Goal: Task Accomplishment & Management: Use online tool/utility

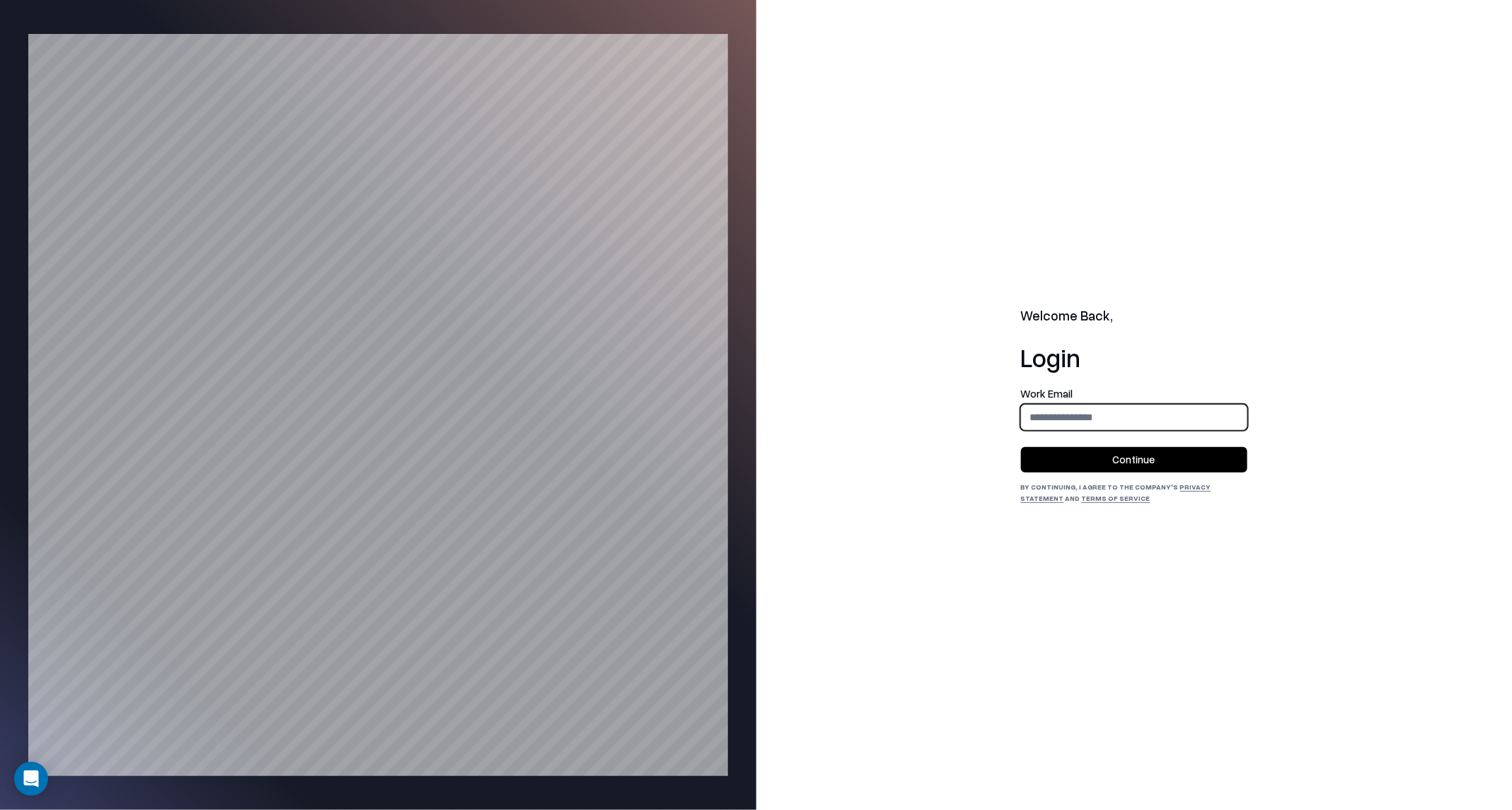
click at [1105, 424] on input "email" at bounding box center [1134, 417] width 225 height 26
type input "**********"
click at [1118, 457] on button "Continue" at bounding box center [1134, 460] width 227 height 26
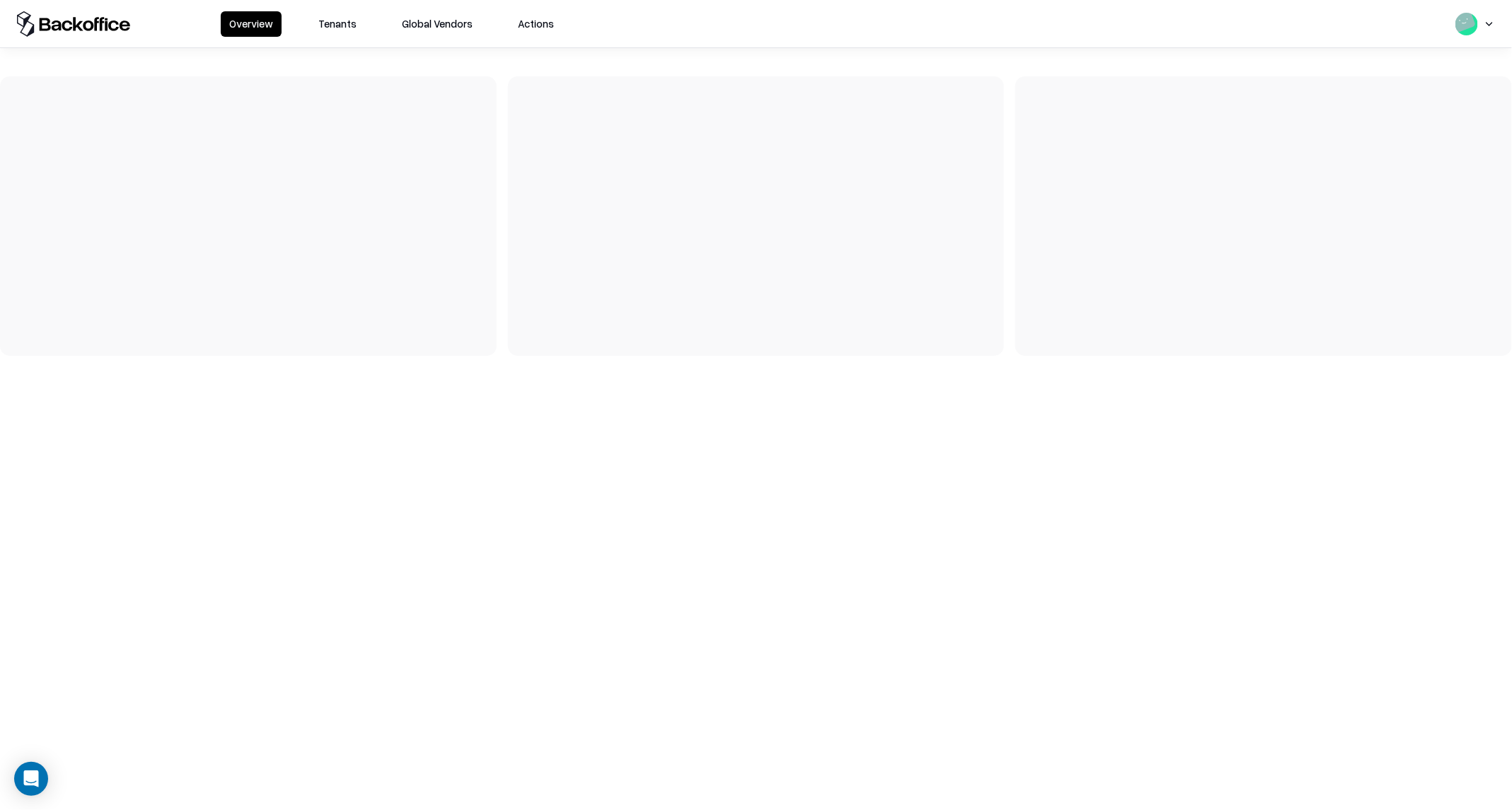
click at [350, 27] on button "Tenants" at bounding box center [338, 24] width 55 height 26
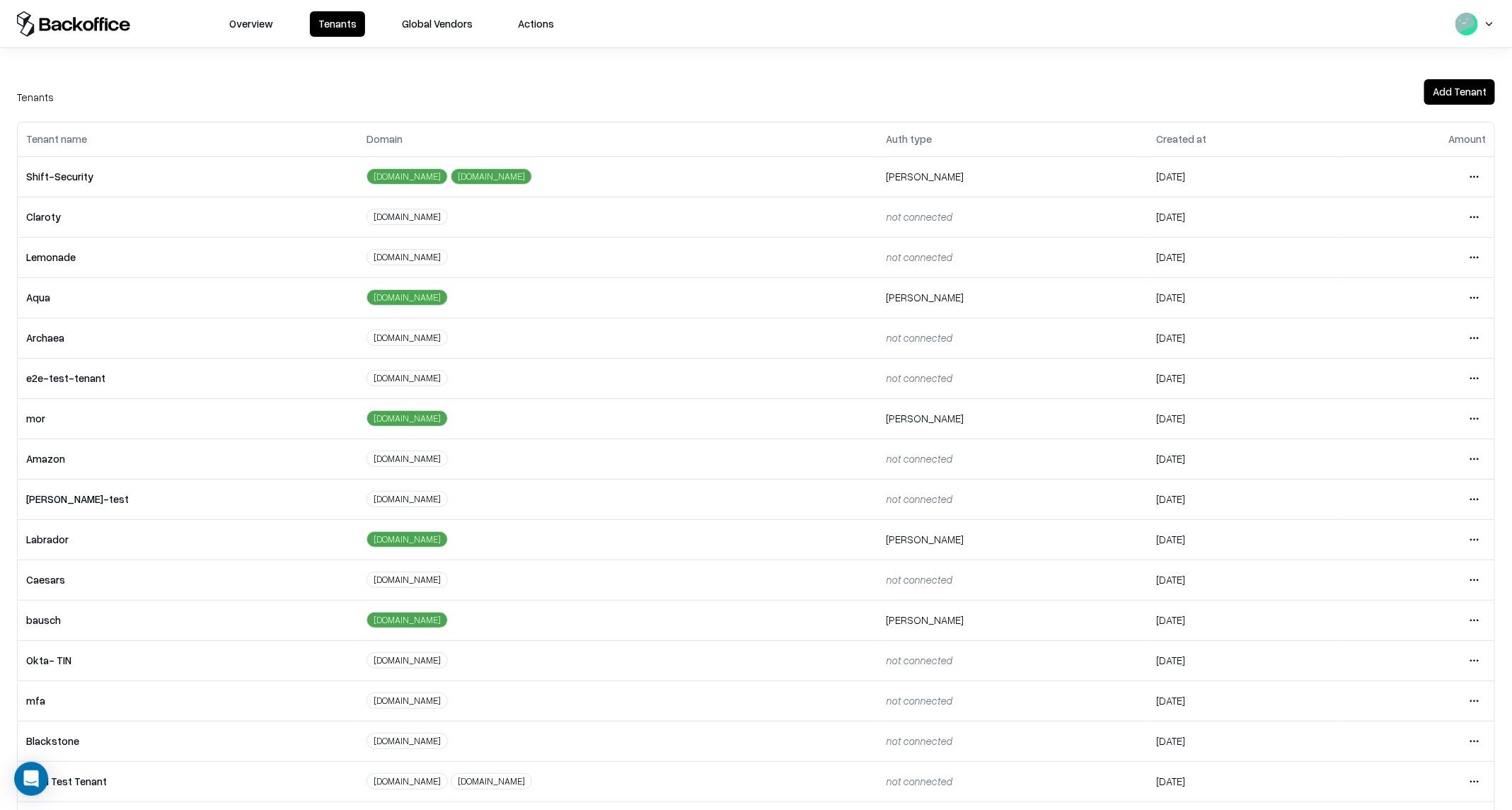
scroll to position [43, 0]
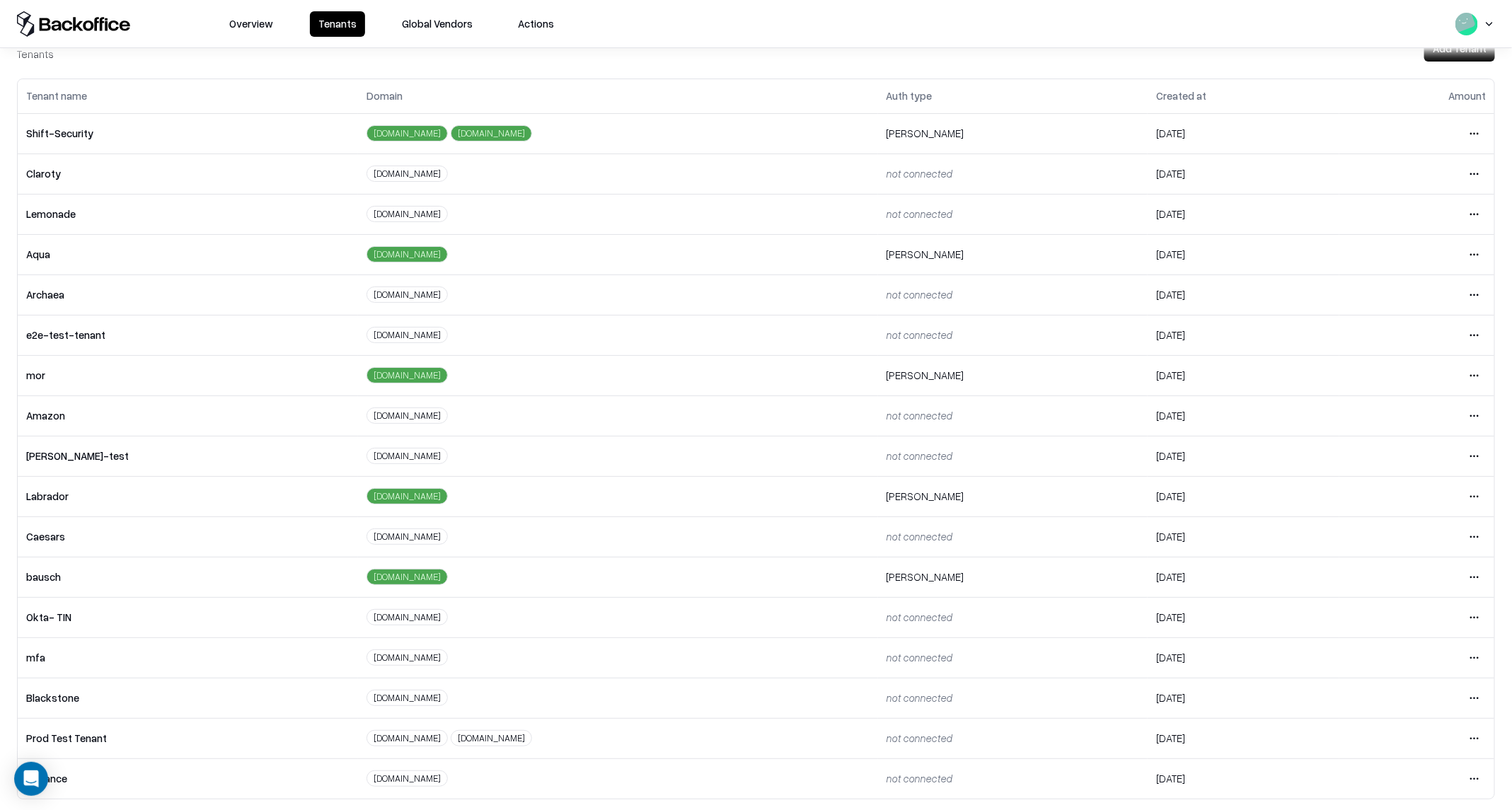
click at [1471, 570] on html "Overview Tenants Global Vendors Actions Tenants Add Tenant Tenant name Domain A…" at bounding box center [756, 405] width 1512 height 810
click at [1367, 683] on div "Login to tenant" at bounding box center [1417, 690] width 153 height 29
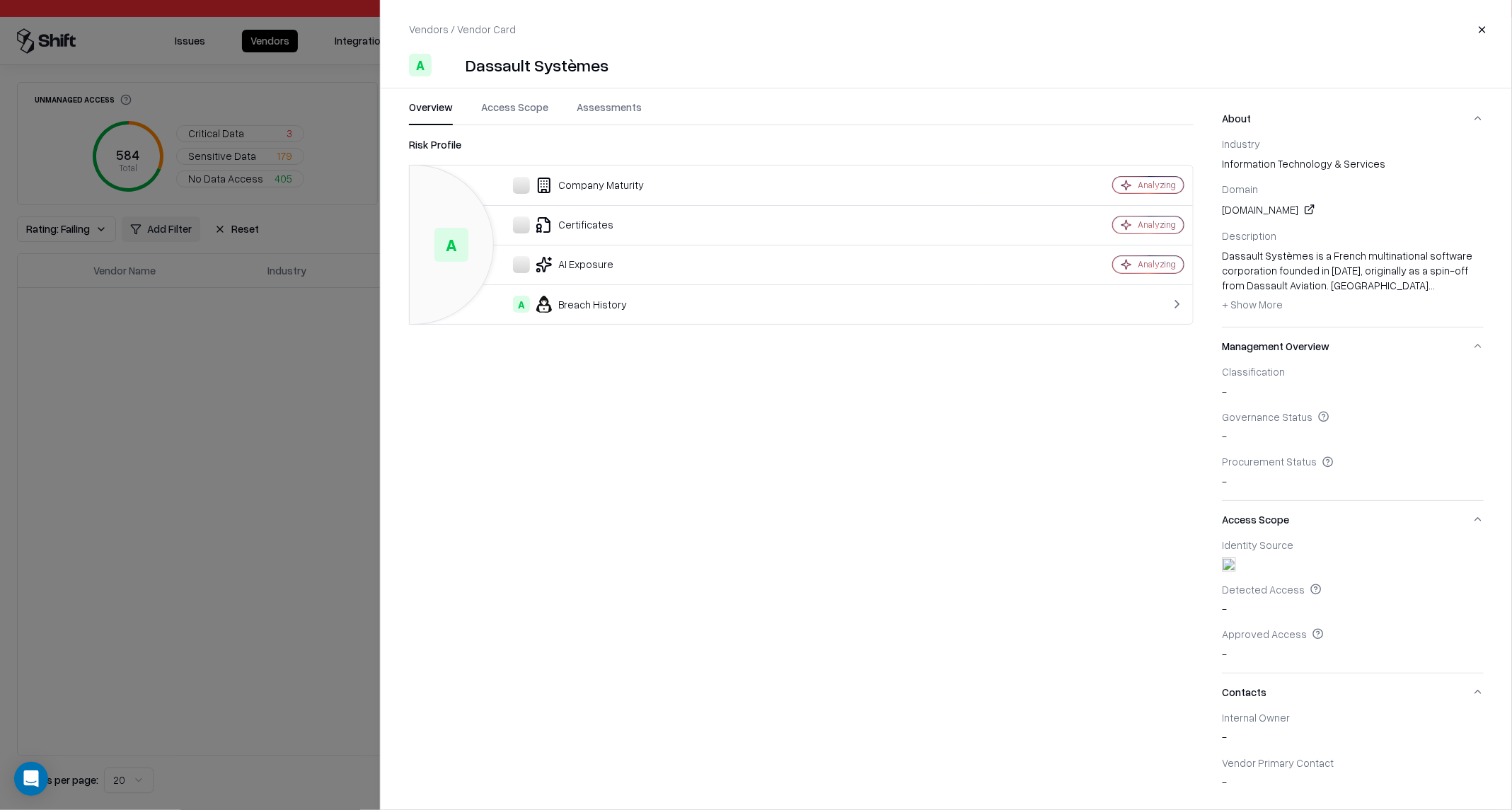
click at [567, 68] on div "Dassault Systèmes" at bounding box center [537, 64] width 143 height 23
click at [1237, 208] on div "3ds.com" at bounding box center [1353, 209] width 262 height 17
click at [1233, 208] on div "3ds.com" at bounding box center [1353, 209] width 262 height 17
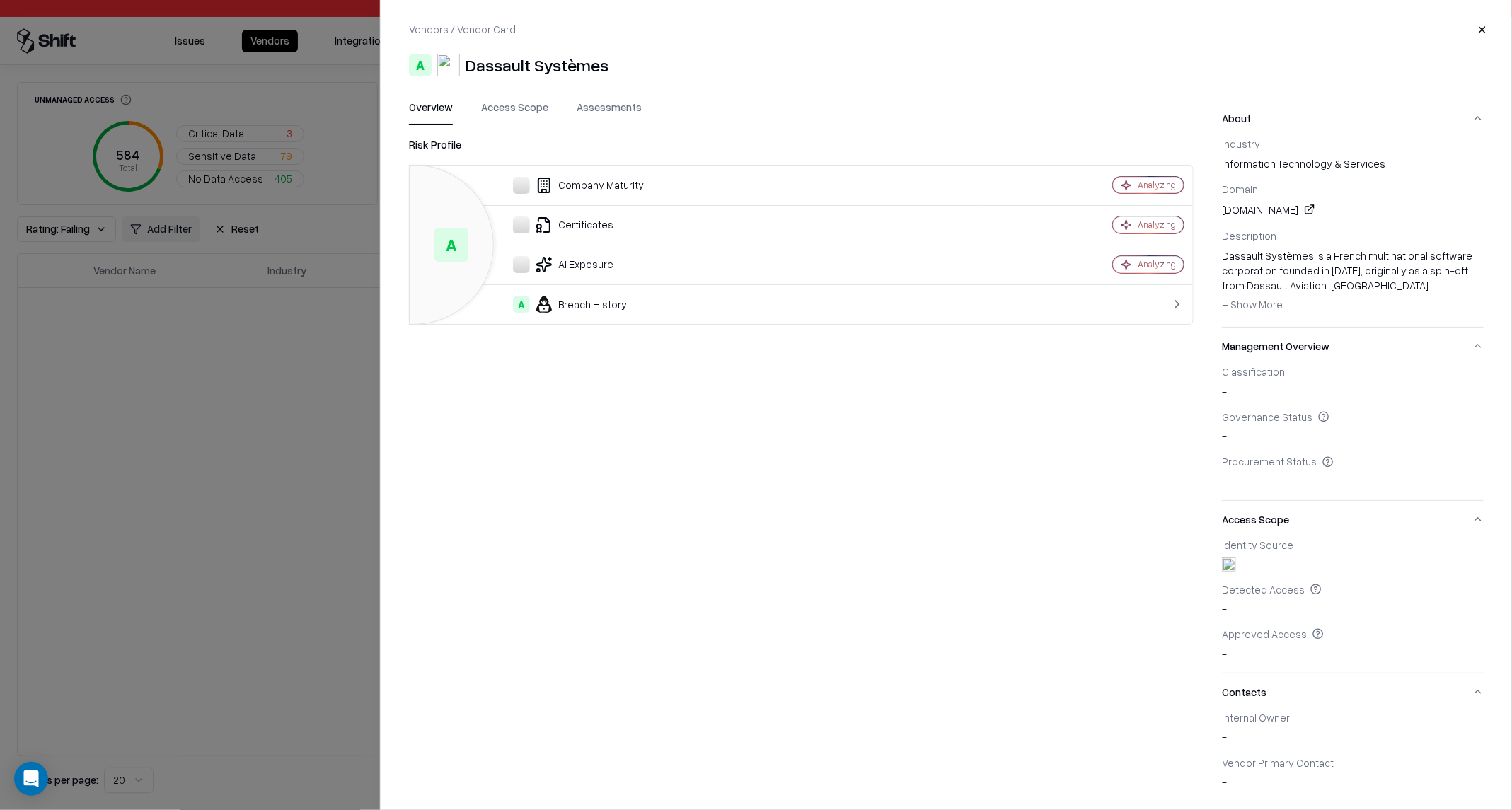
click at [1233, 208] on div "3ds.com" at bounding box center [1353, 209] width 262 height 17
click at [1301, 208] on link at bounding box center [1309, 209] width 17 height 17
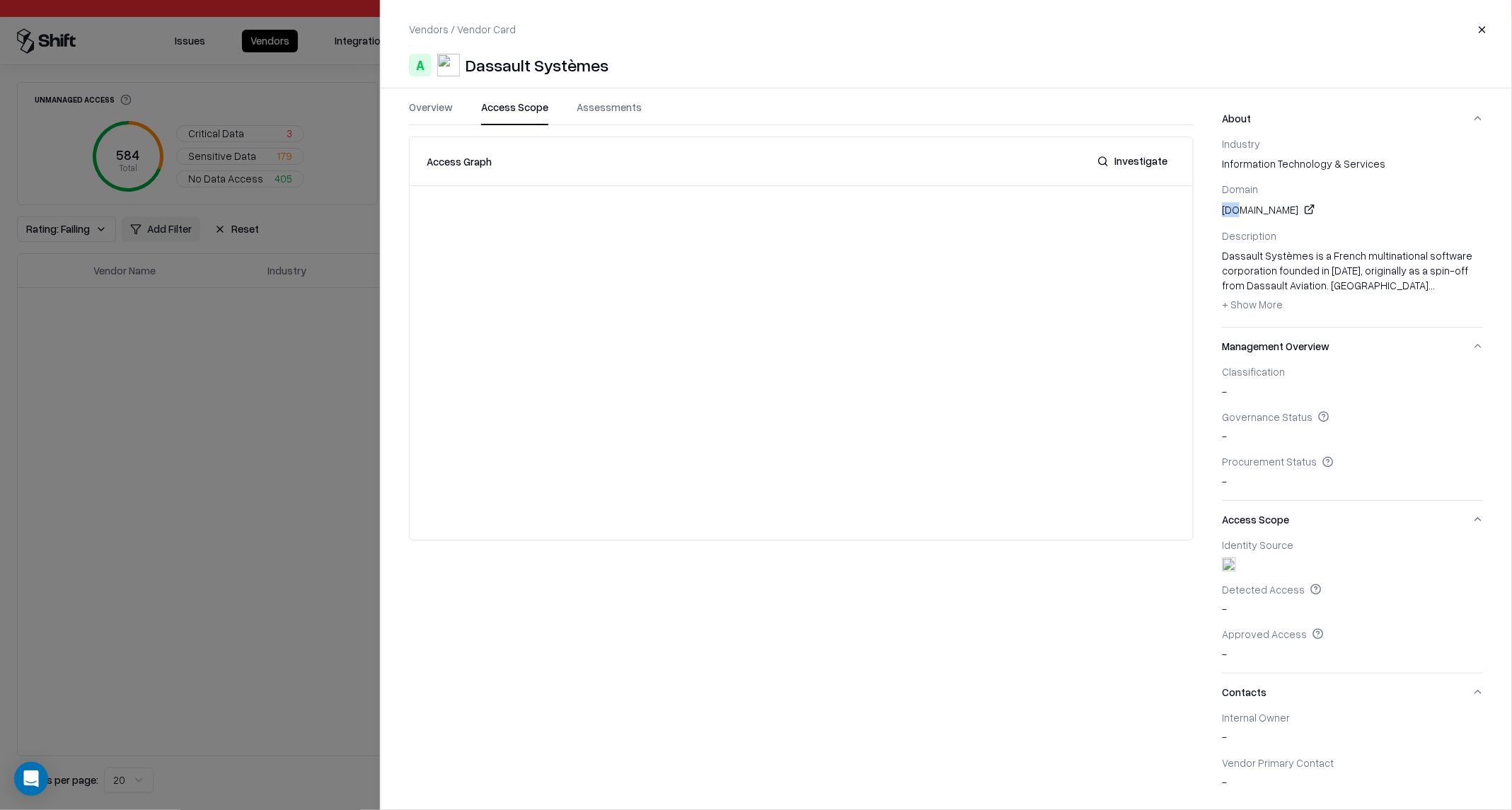
click at [541, 113] on button "Access Scope" at bounding box center [515, 112] width 67 height 26
click at [436, 114] on button "Overview" at bounding box center [431, 112] width 44 height 26
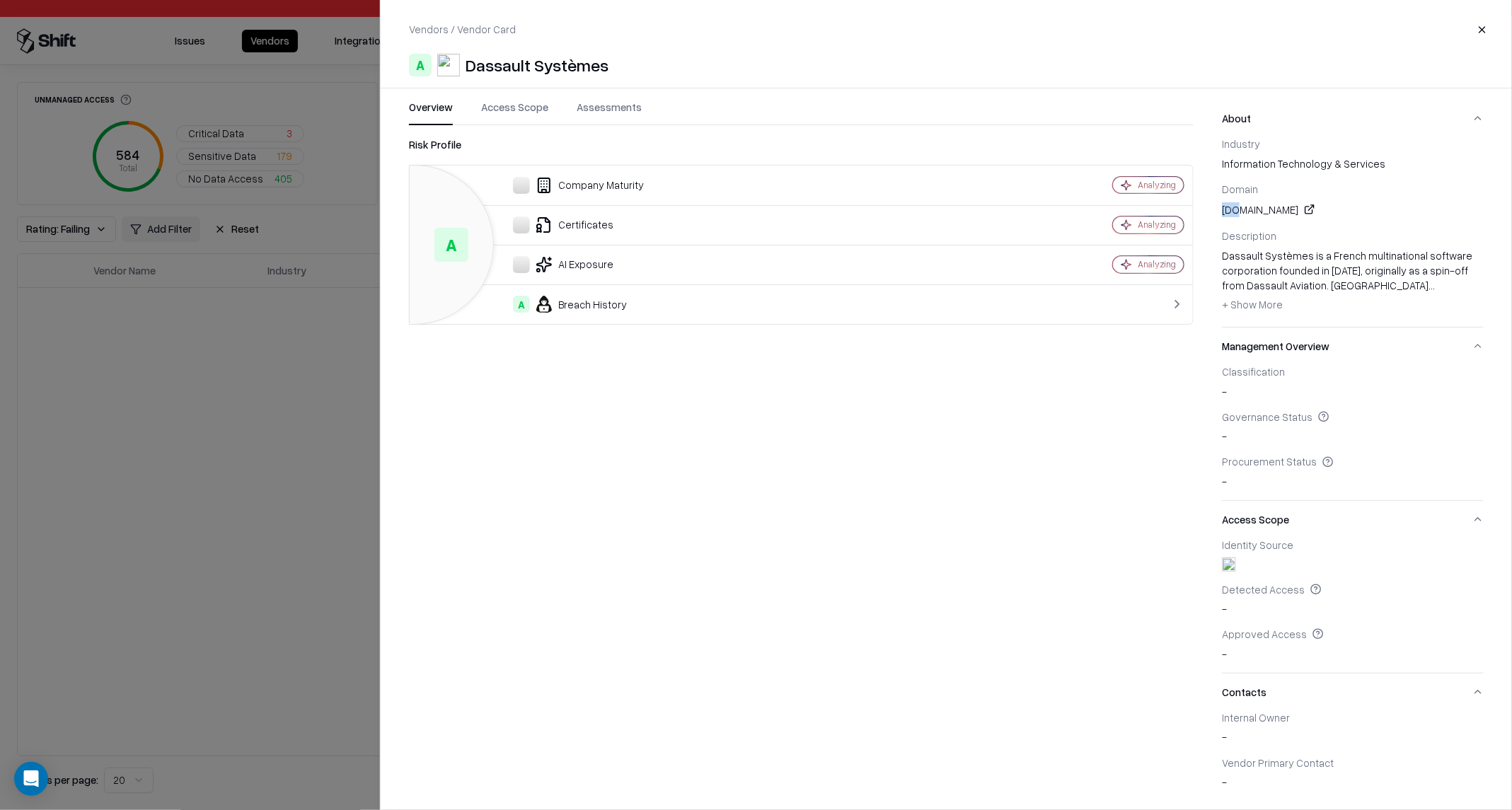
click at [540, 407] on div "Risk Profile A Company Maturity Analyzing Certificates Analyzing AI Exposure An…" at bounding box center [801, 464] width 785 height 656
click at [205, 475] on div at bounding box center [756, 405] width 1512 height 810
